Goal: Use online tool/utility: Utilize a website feature to perform a specific function

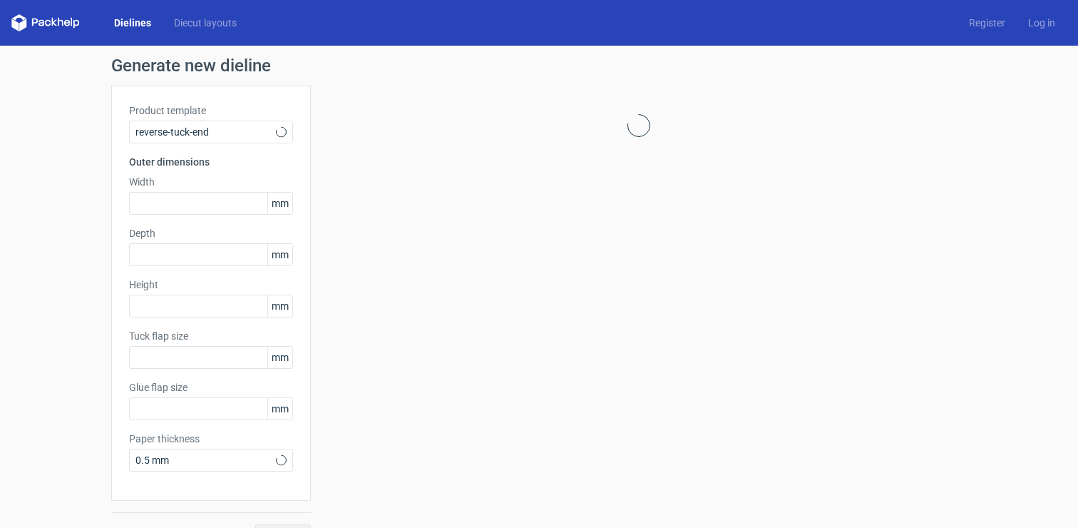
type input "15"
type input "10"
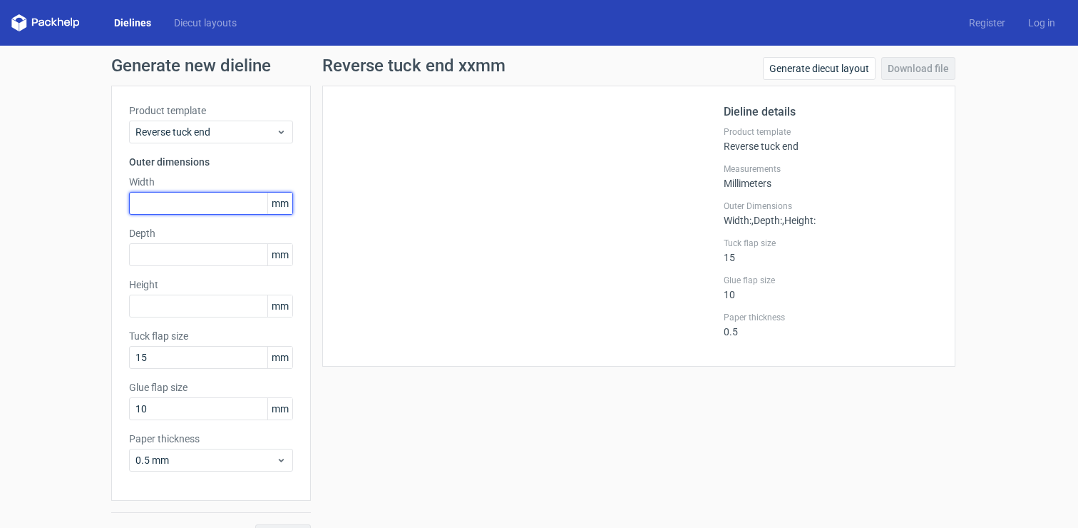
click at [206, 198] on input "text" at bounding box center [211, 203] width 164 height 23
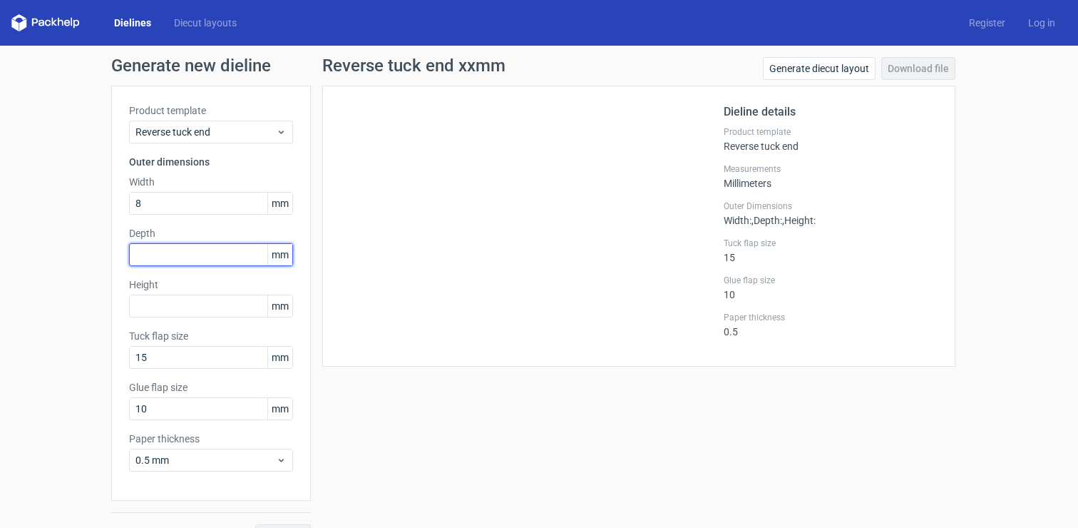
click at [188, 252] on div "Depth mm" at bounding box center [211, 246] width 164 height 40
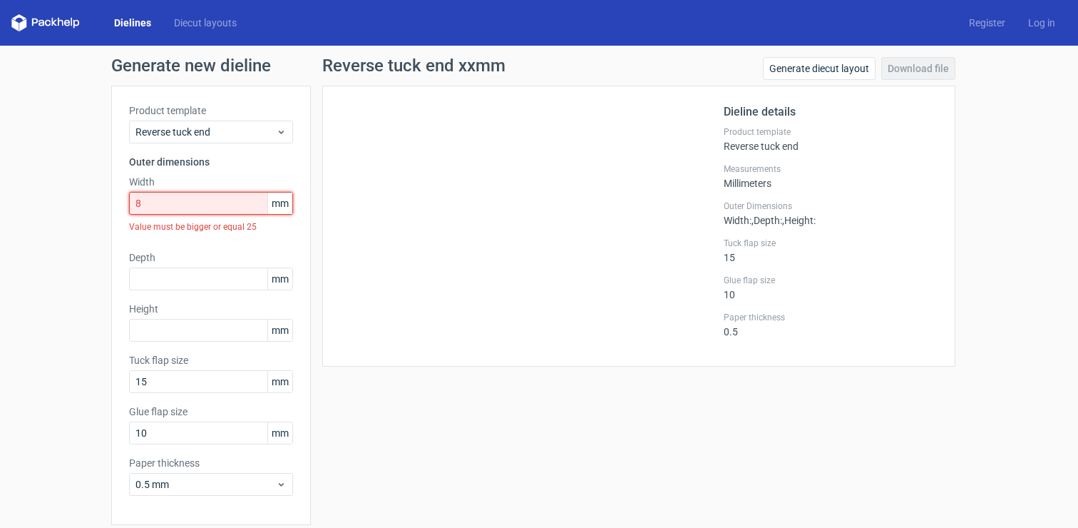
click at [180, 197] on input "8" at bounding box center [211, 203] width 164 height 23
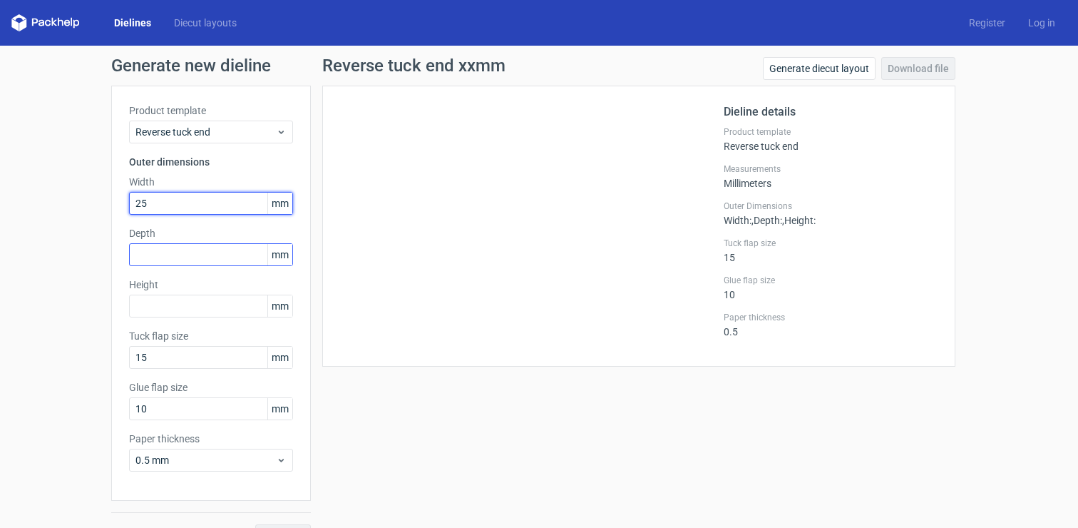
type input "25"
click at [173, 256] on input "text" at bounding box center [211, 254] width 164 height 23
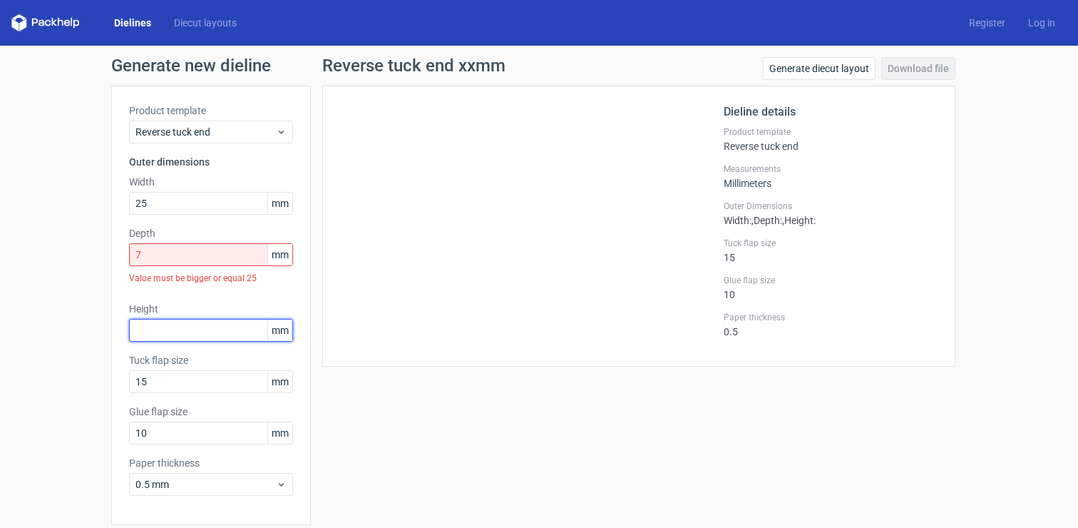
click at [170, 299] on div "Product template Reverse tuck end Outer dimensions Width 25 mm Depth 7 mm Value…" at bounding box center [211, 305] width 200 height 439
click at [172, 242] on div "Depth 7 mm Value must be bigger or equal 25" at bounding box center [211, 258] width 164 height 64
click at [171, 247] on input "7" at bounding box center [211, 254] width 164 height 23
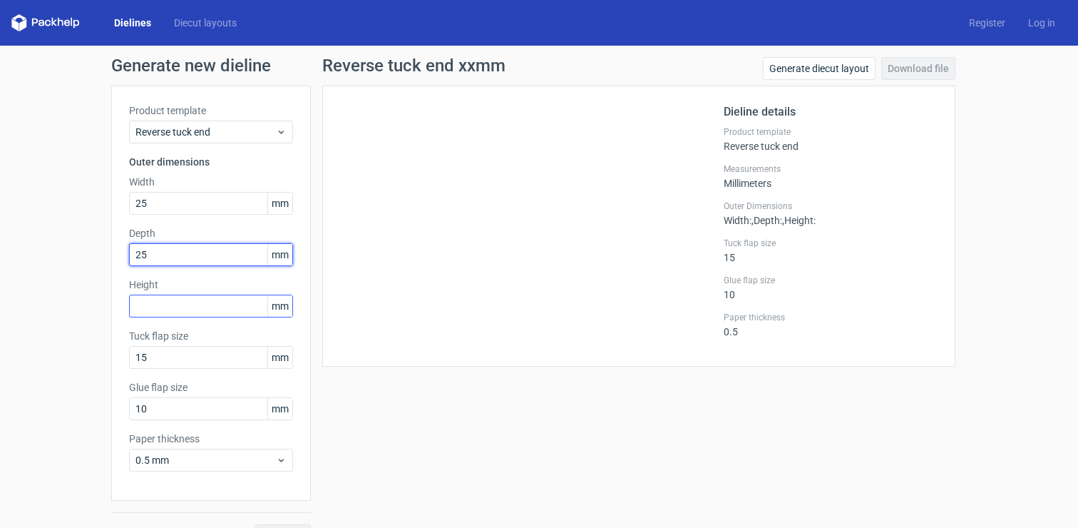
type input "25"
click at [213, 295] on input "text" at bounding box center [211, 305] width 164 height 23
type input "8"
click at [35, 291] on div "Generate new dieline Product template Reverse tuck end Outer dimensions Width 2…" at bounding box center [539, 302] width 1078 height 513
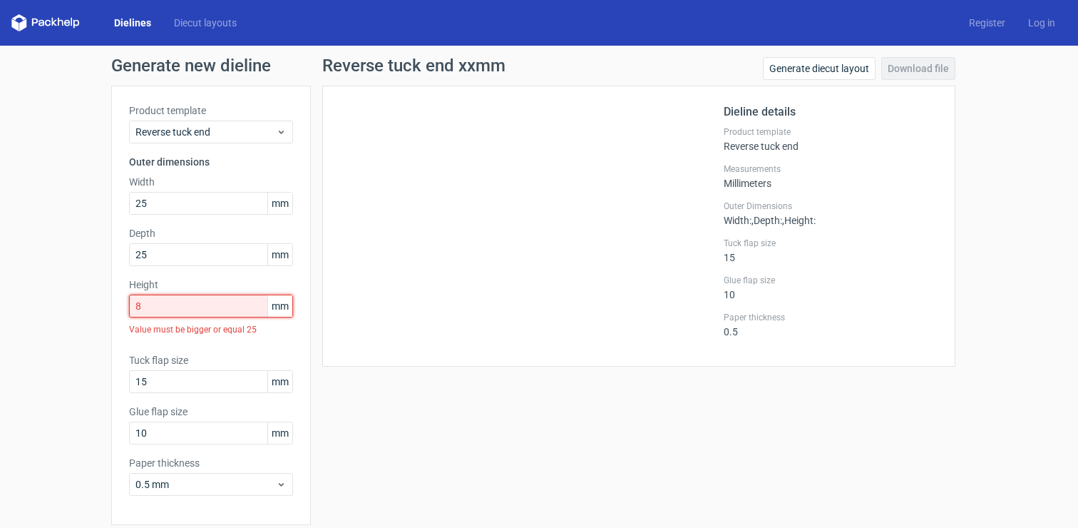
click at [155, 304] on input "8" at bounding box center [211, 305] width 164 height 23
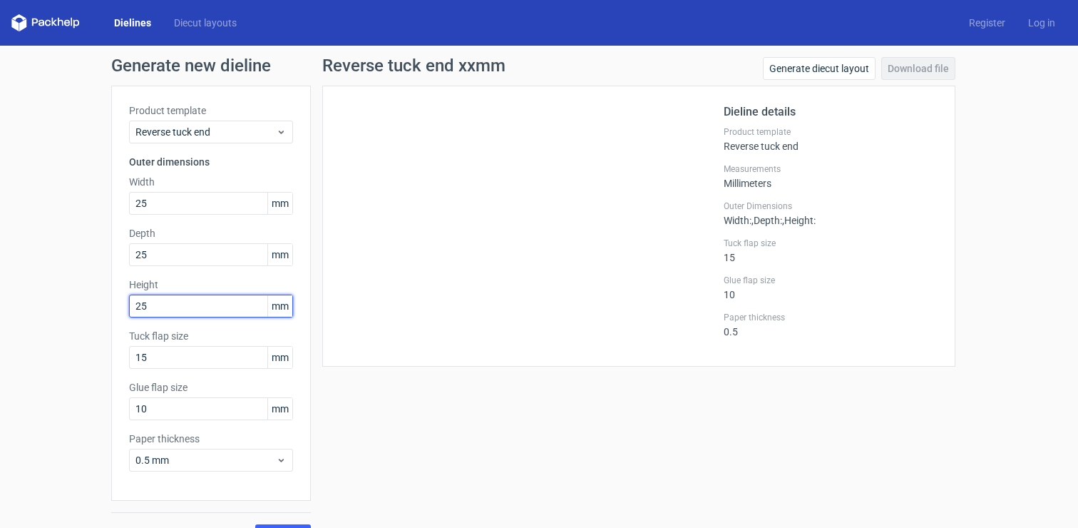
type input "25"
click at [103, 404] on div "Generate new dieline Product template Reverse tuck end Outer dimensions Width 2…" at bounding box center [539, 302] width 1078 height 513
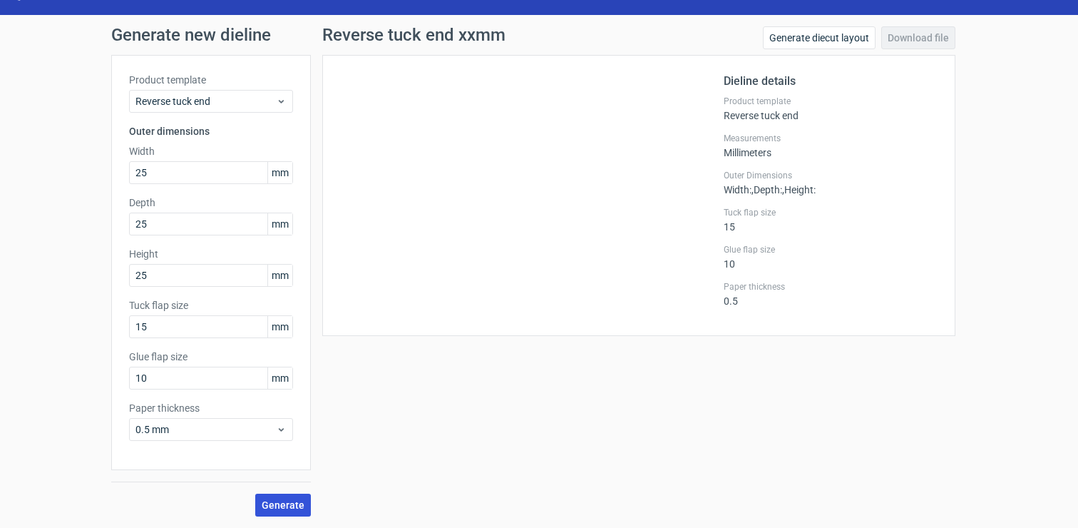
click at [282, 511] on button "Generate" at bounding box center [283, 504] width 56 height 23
